Goal: Obtain resource: Obtain resource

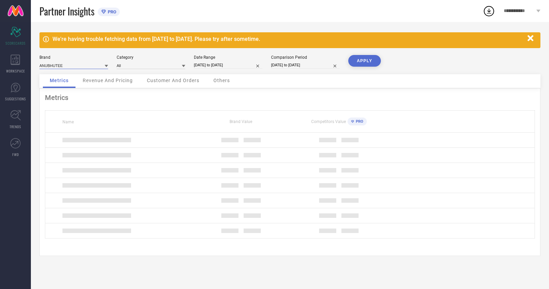
click at [71, 66] on input at bounding box center [73, 65] width 69 height 7
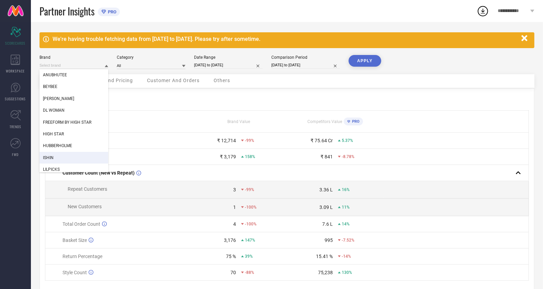
click at [66, 157] on div "ISHIN" at bounding box center [73, 158] width 69 height 12
type input "All"
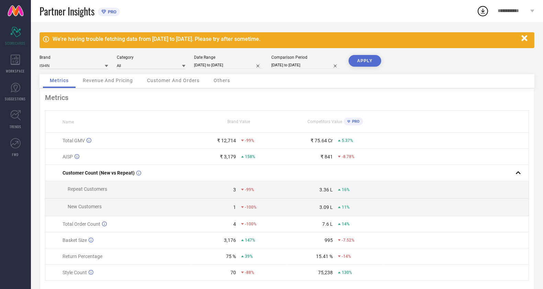
click at [105, 63] on div at bounding box center [106, 65] width 3 height 7
click at [205, 17] on div "Partner Insights PRO" at bounding box center [257, 11] width 437 height 22
click at [215, 60] on div "Date Range 17-07-2025 to 16-08-2025" at bounding box center [228, 62] width 69 height 14
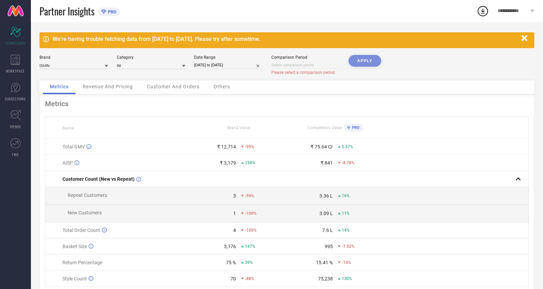
click at [203, 66] on input "[DATE] to [DATE]" at bounding box center [228, 64] width 69 height 7
select select "6"
select select "2025"
select select "7"
select select "2025"
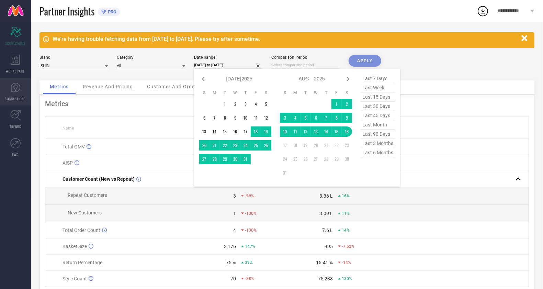
click at [19, 83] on icon at bounding box center [15, 87] width 10 height 10
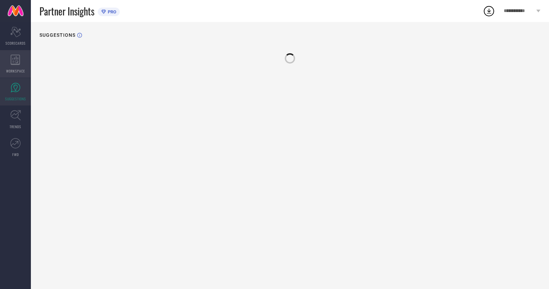
click at [21, 61] on div "WORKSPACE" at bounding box center [15, 63] width 31 height 27
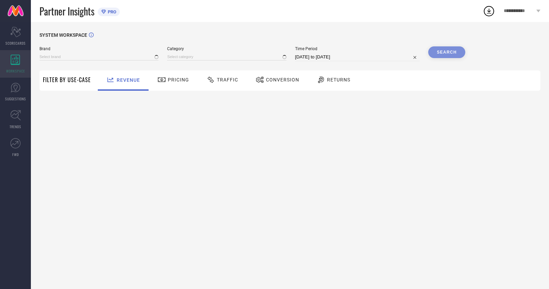
type input "ANUBHUTEE"
type input "All"
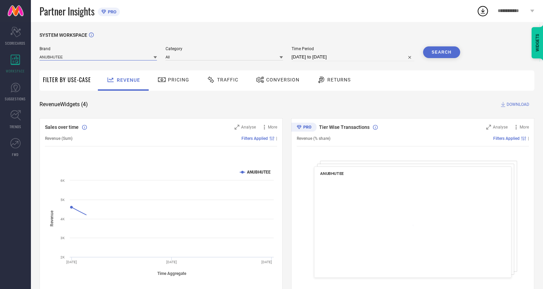
click at [92, 60] on input at bounding box center [97, 56] width 117 height 7
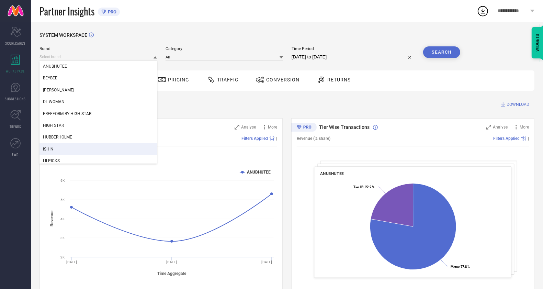
click at [69, 152] on div "ISHIN" at bounding box center [97, 149] width 117 height 12
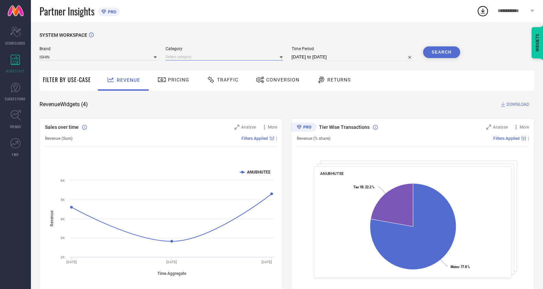
click at [211, 57] on input at bounding box center [223, 56] width 117 height 7
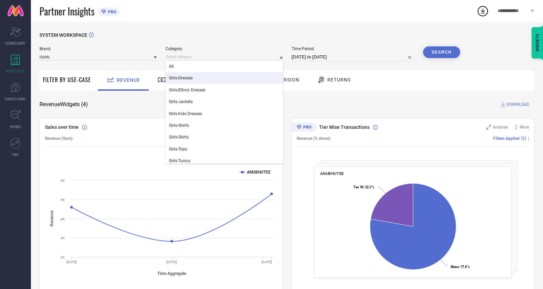
click at [202, 73] on div "Girls-Dresses" at bounding box center [223, 78] width 117 height 12
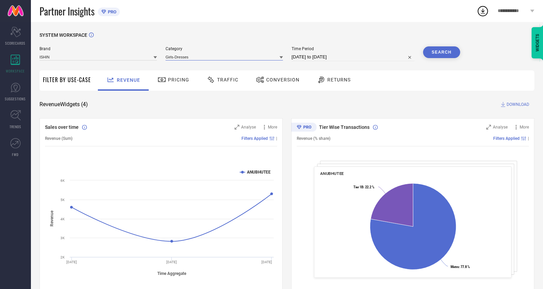
click at [203, 57] on input at bounding box center [223, 56] width 117 height 7
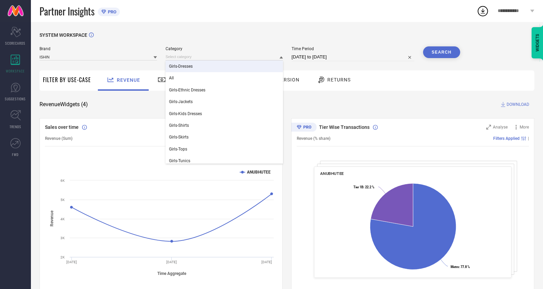
click at [197, 68] on div "Girls-Dresses" at bounding box center [223, 66] width 117 height 12
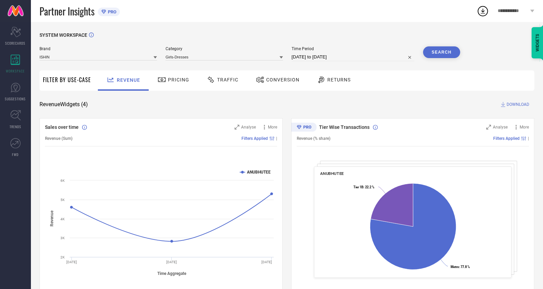
click at [209, 53] on div "Girls-Dresses" at bounding box center [223, 57] width 117 height 8
click at [200, 62] on div "Brand ISHIN Category Girls-Dresses Time Period 17-07-2025 to 16-08-2025 Search" at bounding box center [249, 56] width 421 height 21
click at [200, 59] on input at bounding box center [223, 56] width 117 height 7
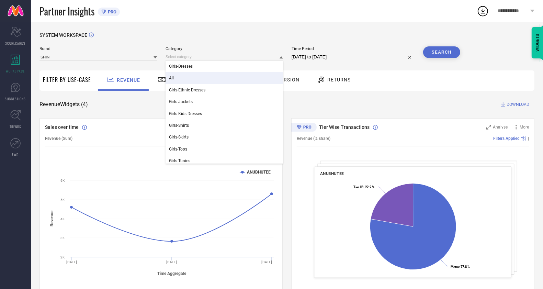
click at [193, 82] on div "All" at bounding box center [223, 78] width 117 height 12
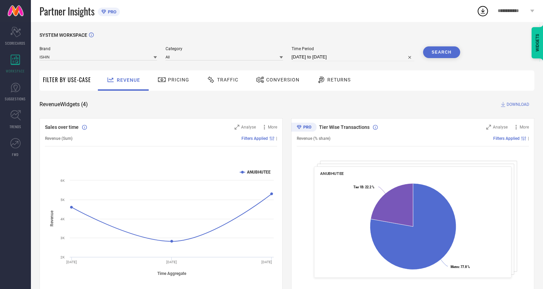
click at [337, 55] on input "[DATE] to [DATE]" at bounding box center [352, 57] width 123 height 8
select select "6"
select select "2025"
select select "7"
select select "2025"
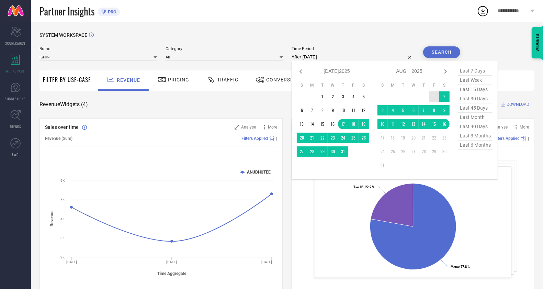
click at [433, 100] on td "1" at bounding box center [434, 96] width 10 height 10
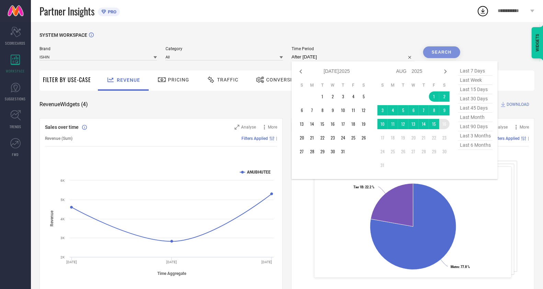
type input "01-08-2025 to 16-08-2025"
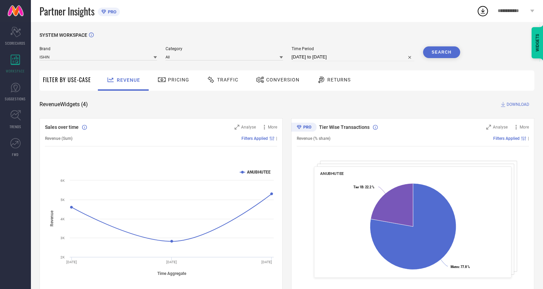
click at [437, 48] on button "Search" at bounding box center [441, 52] width 37 height 12
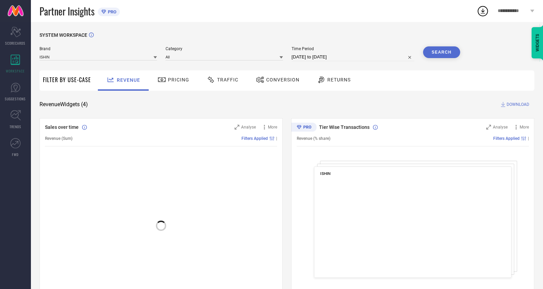
click at [288, 78] on span "Conversion" at bounding box center [282, 79] width 33 height 5
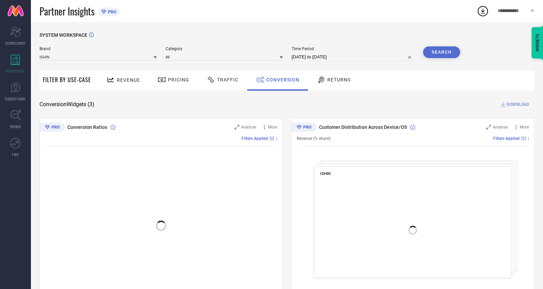
click at [448, 55] on button "Search" at bounding box center [441, 52] width 37 height 12
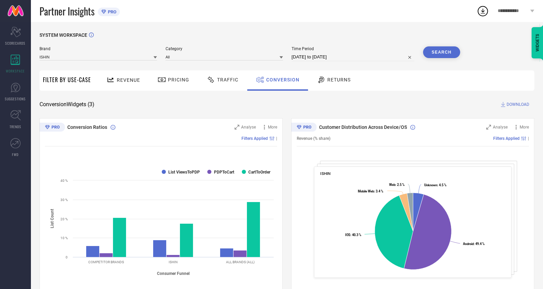
click at [515, 104] on span "DOWNLOAD" at bounding box center [517, 104] width 23 height 7
click at [372, 106] on div "Conversion Widgets ( 3 ) DOWNLOAD" at bounding box center [286, 104] width 495 height 7
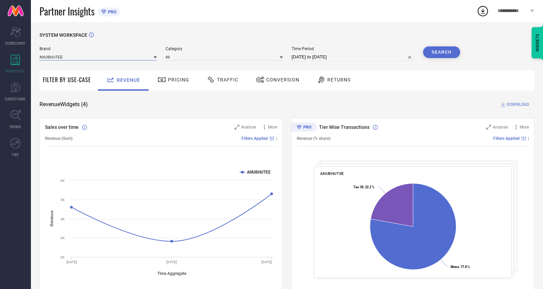
click at [140, 58] on input at bounding box center [97, 56] width 117 height 7
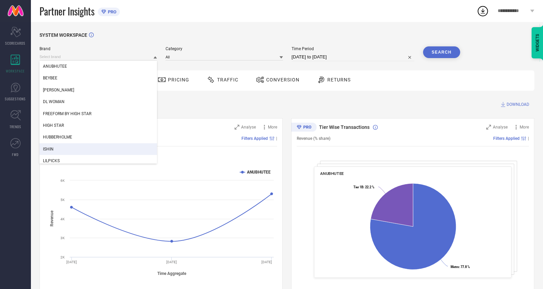
click at [106, 146] on div "ISHIN" at bounding box center [97, 149] width 117 height 12
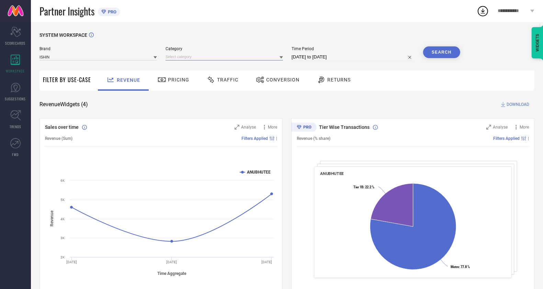
click at [224, 55] on input at bounding box center [223, 56] width 117 height 7
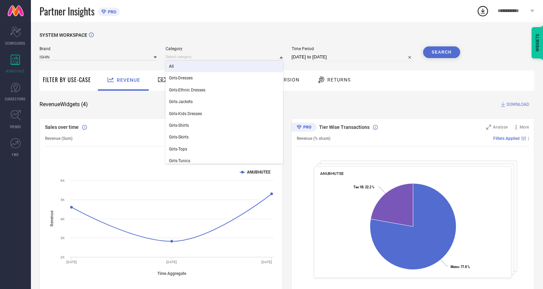
click at [217, 71] on div "All" at bounding box center [223, 66] width 117 height 12
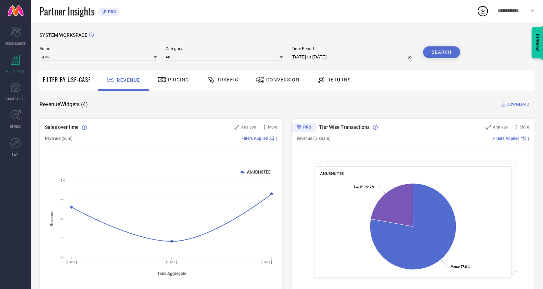
click at [325, 58] on input "[DATE] to [DATE]" at bounding box center [352, 57] width 123 height 8
select select "6"
select select "2025"
select select "7"
select select "2025"
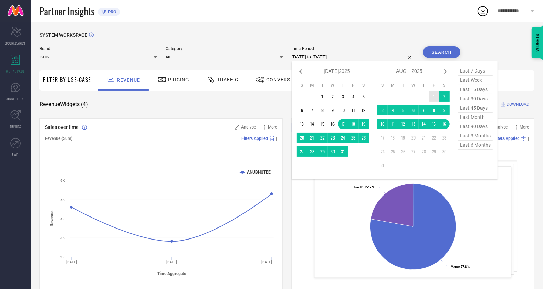
type input "After [DATE]"
click at [433, 100] on td "1" at bounding box center [434, 96] width 10 height 10
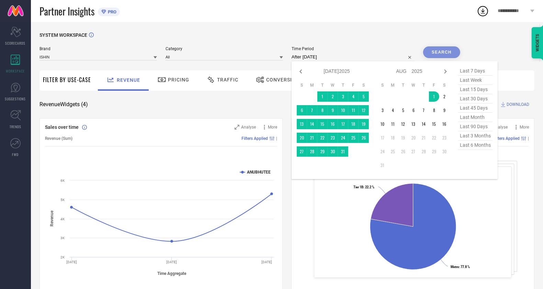
click at [368, 30] on div "SYSTEM WORKSPACE Brand ISHIN Category All Time Period After [DATE] Jan Feb Mar …" at bounding box center [287, 251] width 512 height 458
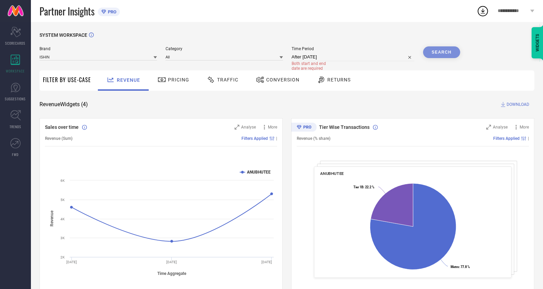
click at [348, 58] on input "After [DATE]" at bounding box center [352, 57] width 123 height 8
select select "7"
select select "2025"
select select "8"
select select "2025"
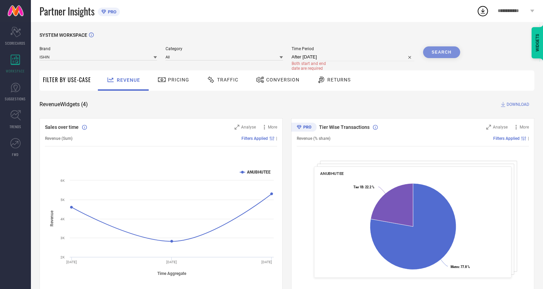
click at [277, 18] on div "Partner Insights PRO" at bounding box center [257, 11] width 437 height 22
click at [329, 58] on input "After [DATE]" at bounding box center [352, 57] width 123 height 8
select select "7"
select select "2025"
select select "8"
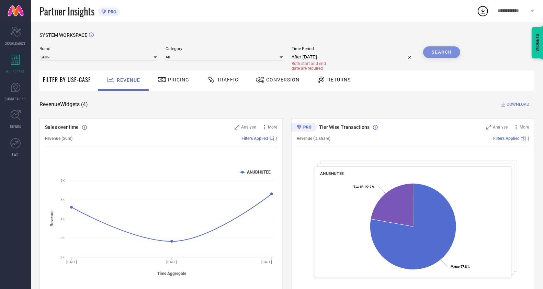
select select "2025"
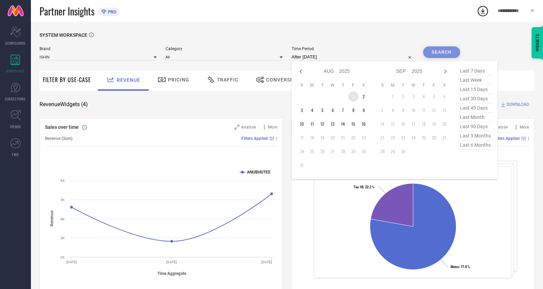
type input "[DATE] to [DATE]"
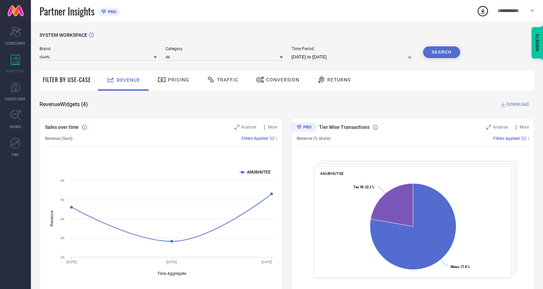
click at [340, 54] on input "[DATE] to [DATE]" at bounding box center [352, 57] width 123 height 8
select select "7"
select select "2025"
select select "8"
select select "2025"
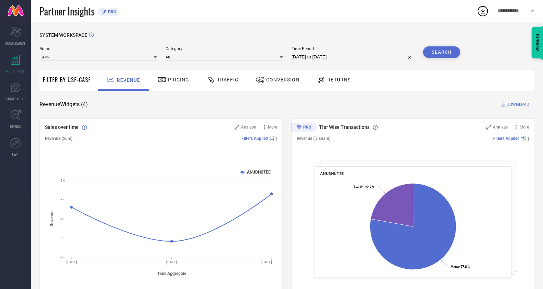
click at [372, 32] on div "SYSTEM WORKSPACE Brand ISHIN Category All Time Period [DATE] to [DATE] Search F…" at bounding box center [287, 251] width 512 height 458
